Goal: Task Accomplishment & Management: Use online tool/utility

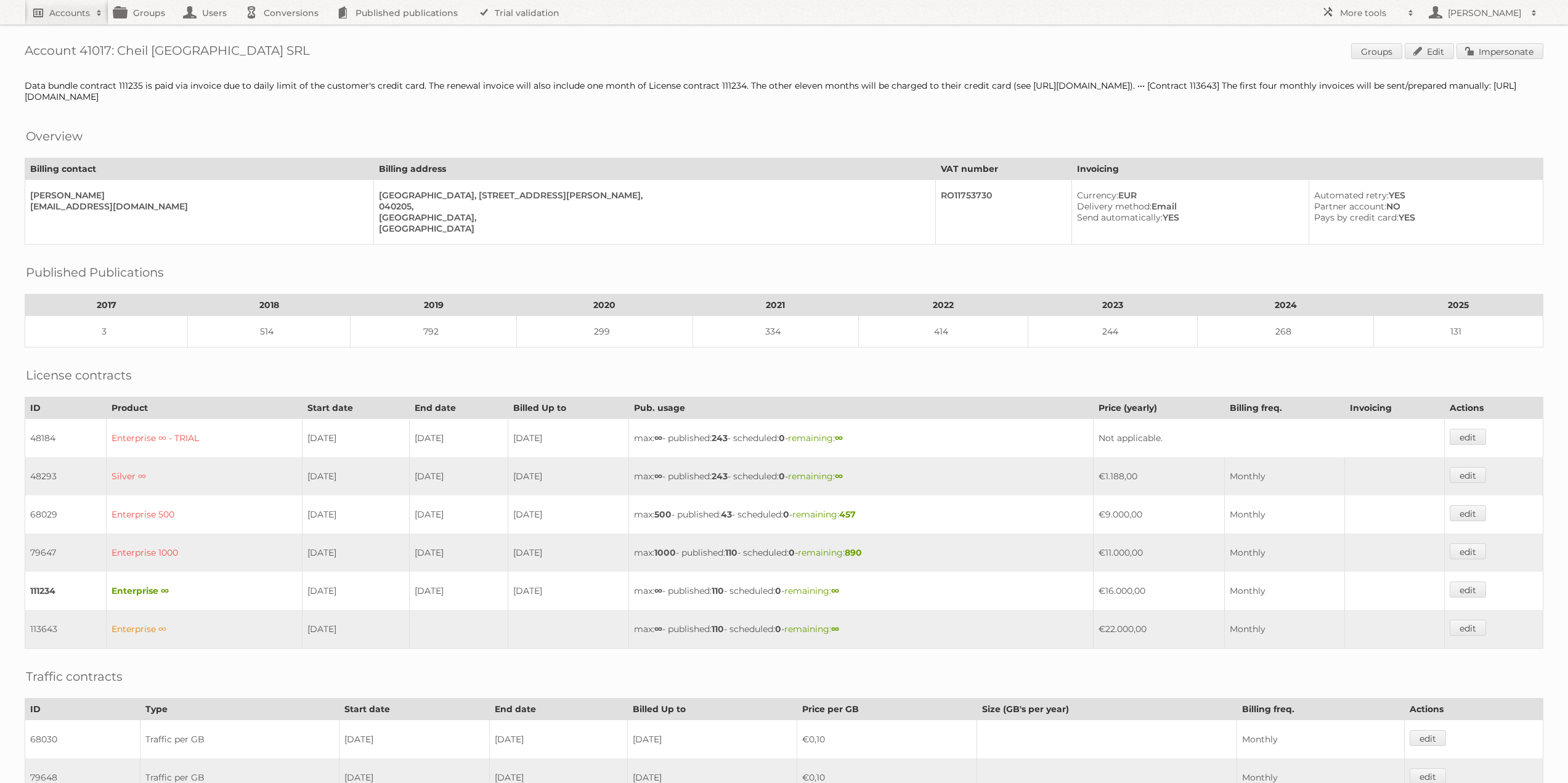
click at [84, 9] on h2 "Accounts" at bounding box center [70, 12] width 41 height 12
type input"] "l"
type input"] "j"
type input"] "limbov"
click at [284, 32] on input "Search" at bounding box center [293, 41] width 19 height 19
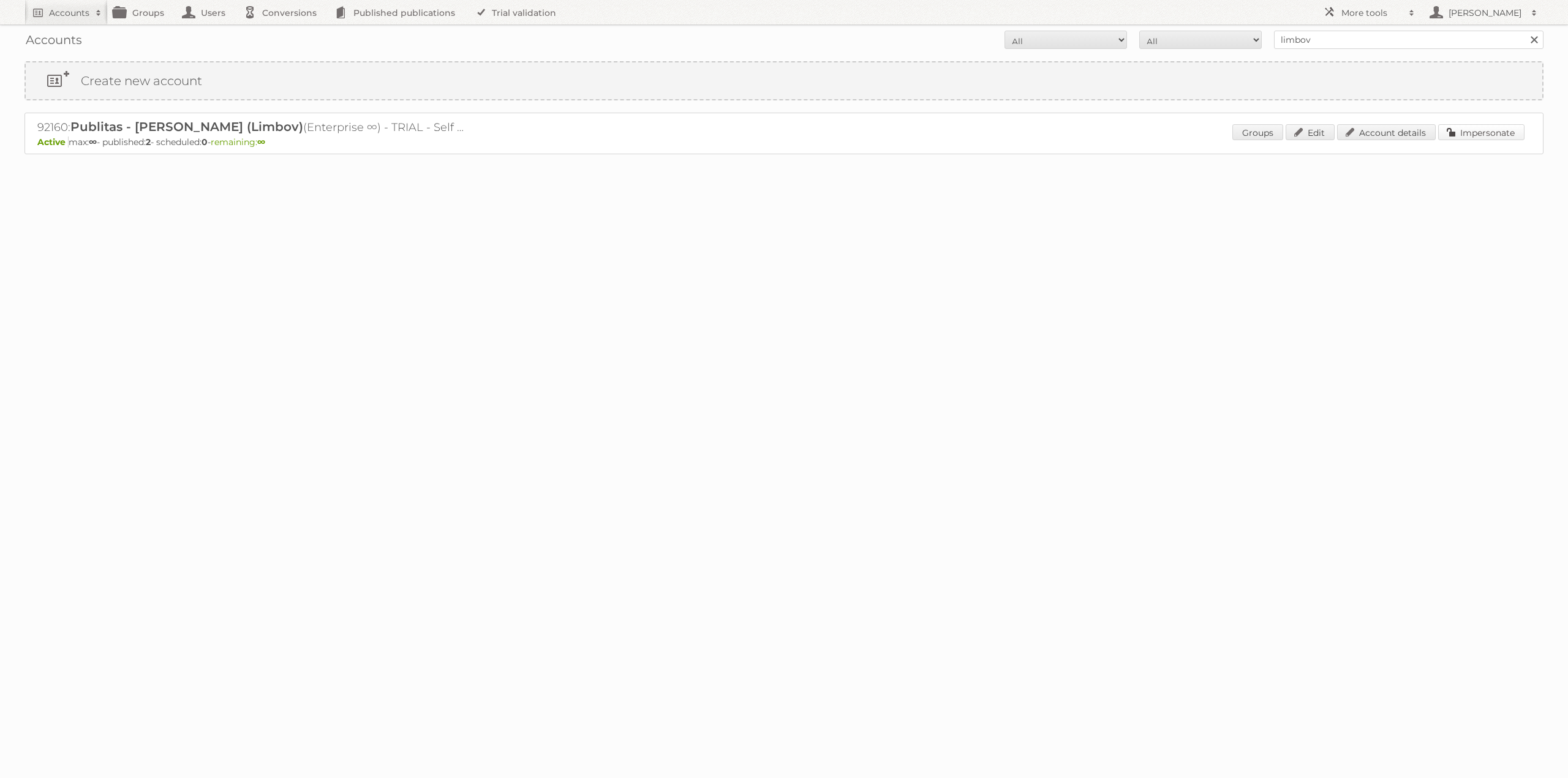
click at [1480, 137] on link "Impersonate" at bounding box center [1481, 133] width 87 height 16
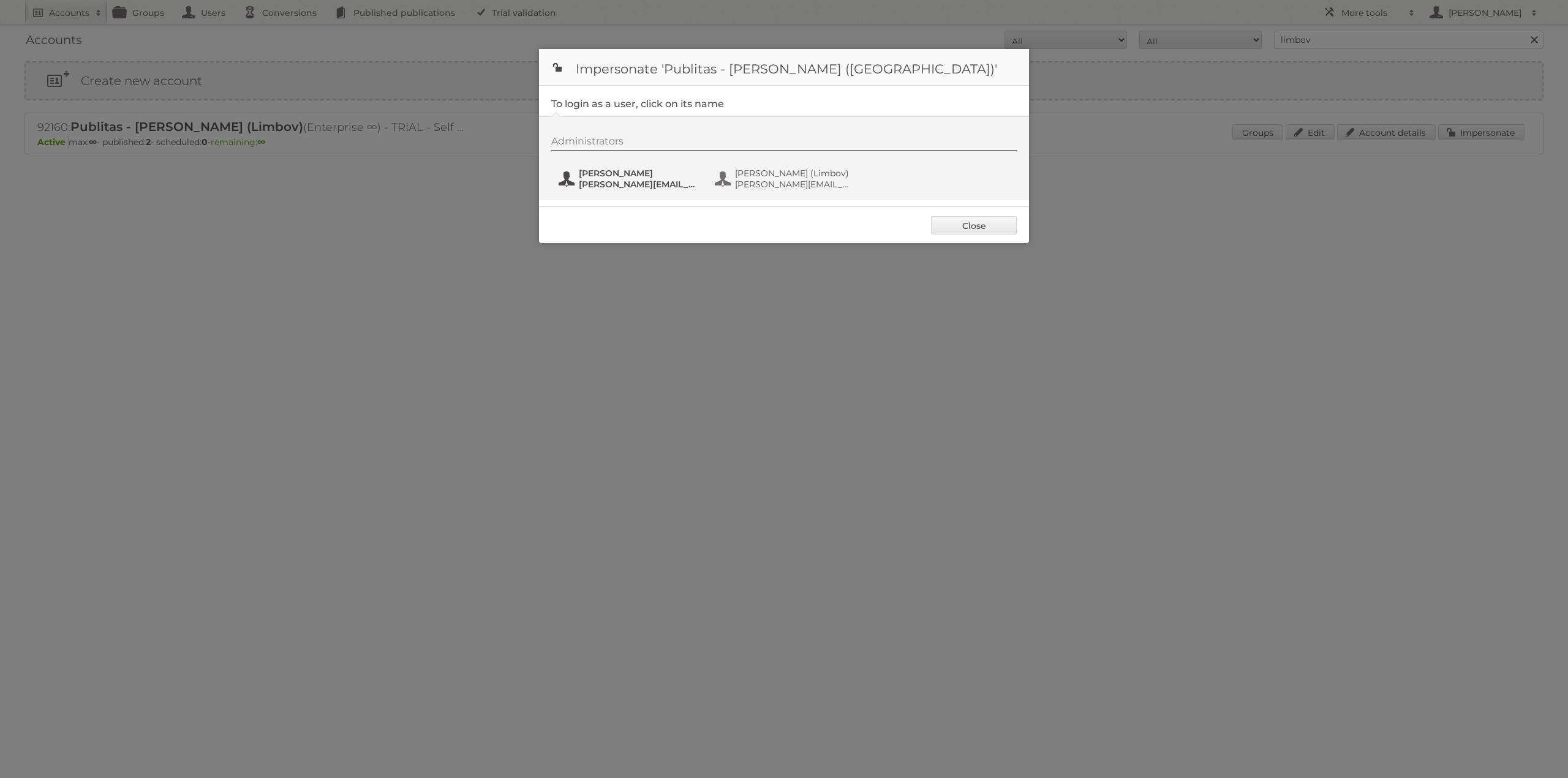
click at [623, 172] on span "[PERSON_NAME]" at bounding box center [638, 173] width 119 height 11
